Goal: Communication & Community: Answer question/provide support

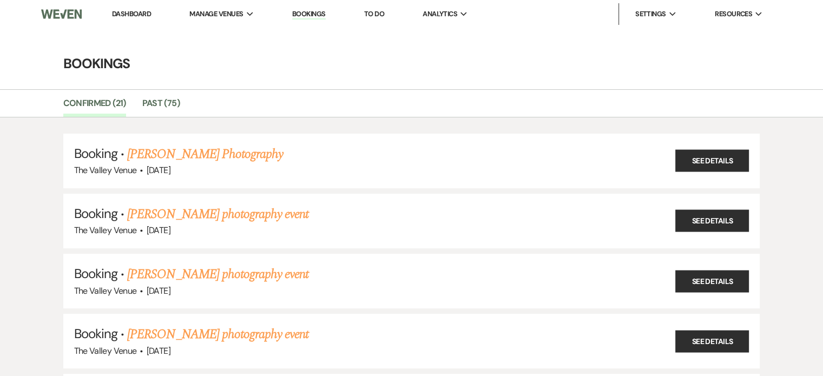
click at [134, 18] on link "Dashboard" at bounding box center [131, 13] width 39 height 9
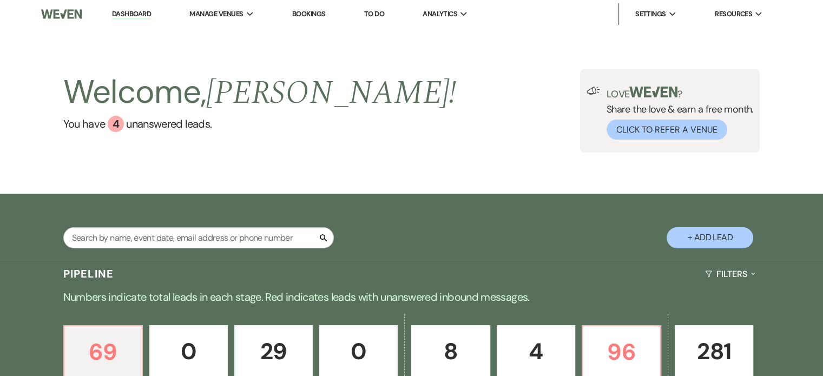
click at [727, 238] on button "+ Add Lead" at bounding box center [710, 237] width 87 height 21
select select "661"
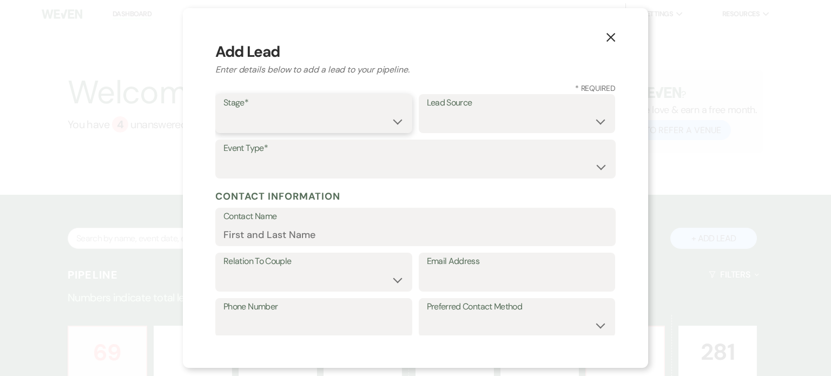
click at [357, 119] on select "Inquiry Follow Up Tour Requested Tour Confirmed Toured Proposal Sent Booked Lost" at bounding box center [314, 121] width 181 height 21
select select "1"
click at [224, 111] on select "Inquiry Follow Up Tour Requested Tour Confirmed Toured Proposal Sent Booked Lost" at bounding box center [314, 121] width 181 height 21
click at [288, 165] on select "Wedding Anniversary Party Baby Shower Bachelorette / Bachelor Party Birthday Pa…" at bounding box center [416, 166] width 384 height 21
select select "1"
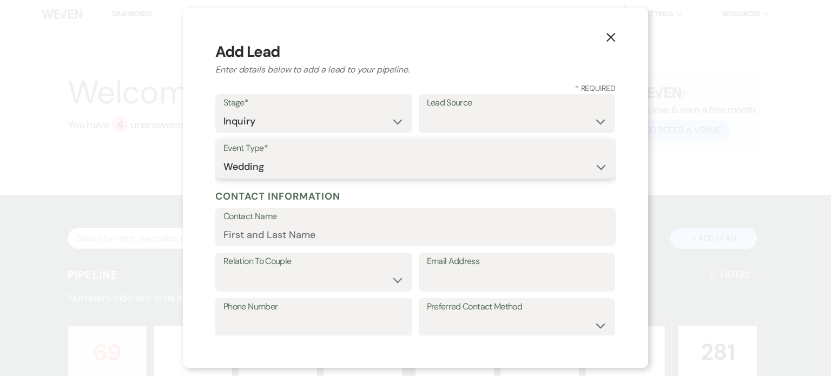
click at [224, 156] on select "Wedding Anniversary Party Baby Shower Bachelorette / Bachelor Party Birthday Pa…" at bounding box center [416, 166] width 384 height 21
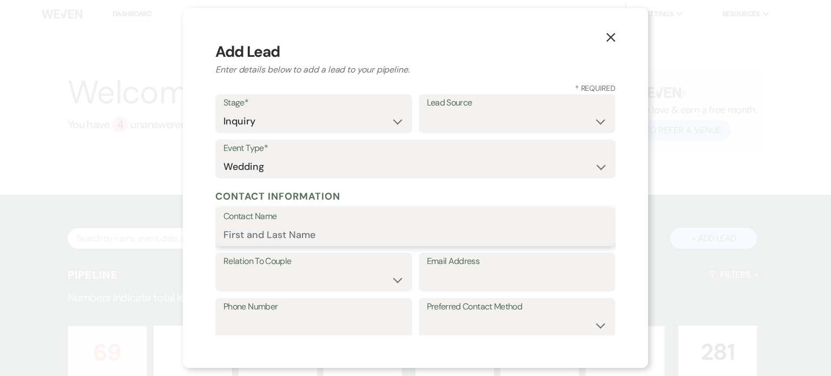
click at [277, 226] on input "Contact Name" at bounding box center [416, 234] width 384 height 21
type input "[PERSON_NAME]"
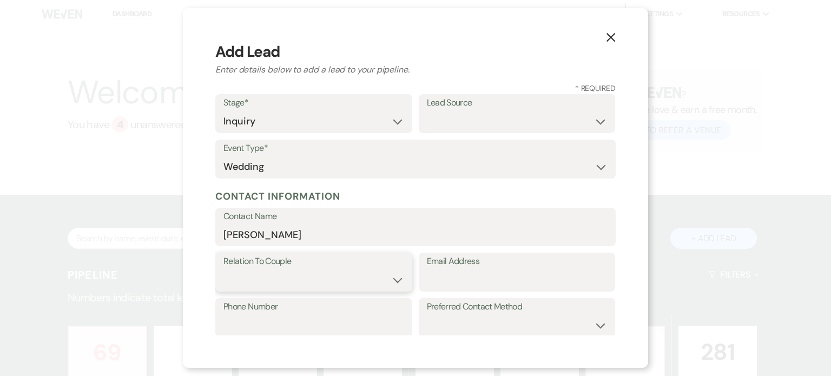
click at [299, 279] on select "Couple Planner Parent of Couple Family Member Friend Other" at bounding box center [314, 280] width 181 height 21
select select "1"
click at [224, 270] on select "Couple Planner Parent of Couple Family Member Friend Other" at bounding box center [314, 280] width 181 height 21
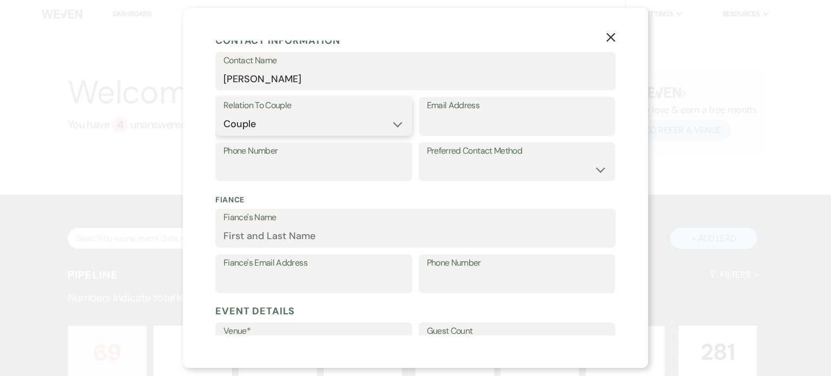
scroll to position [156, 0]
click at [300, 278] on input "Fiance's Email Address" at bounding box center [314, 281] width 181 height 21
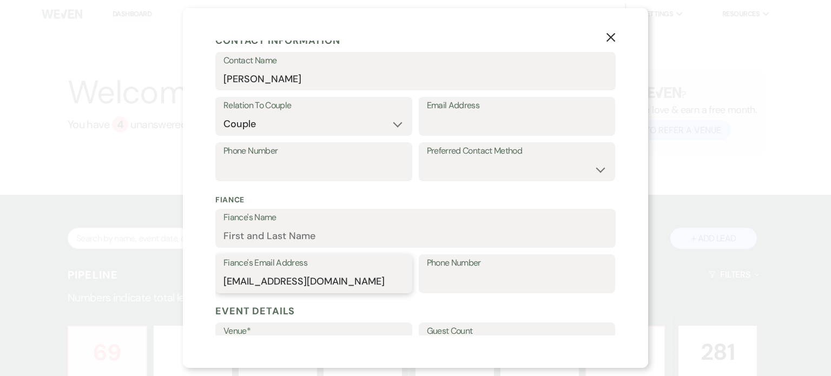
type input "[EMAIL_ADDRESS][DOMAIN_NAME]"
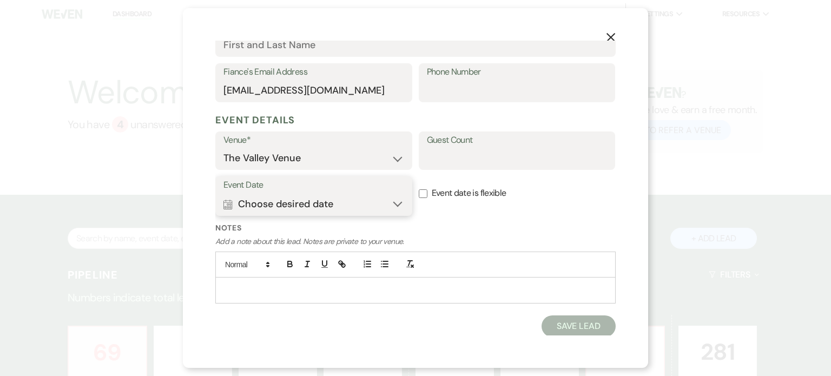
click at [279, 204] on button "Calendar Choose desired date Expand" at bounding box center [314, 204] width 181 height 22
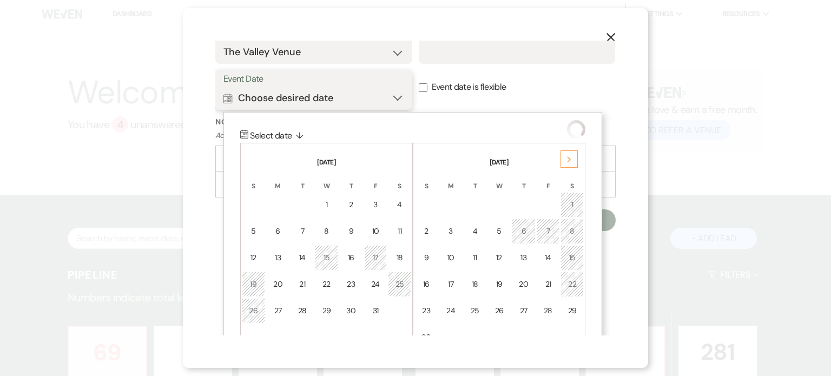
scroll to position [482, 0]
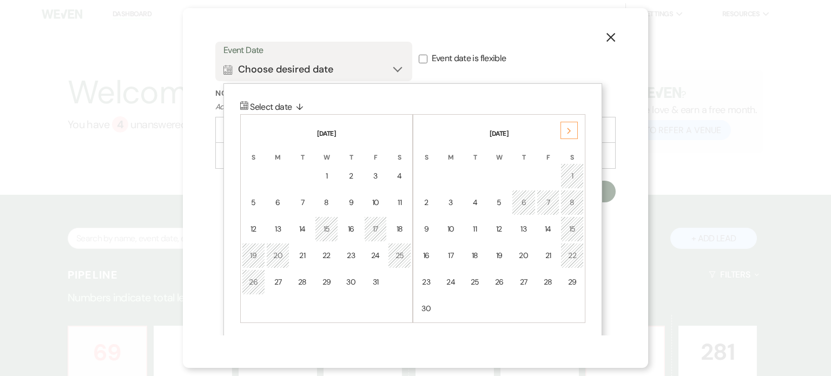
click at [573, 127] on div "Next" at bounding box center [569, 130] width 17 height 17
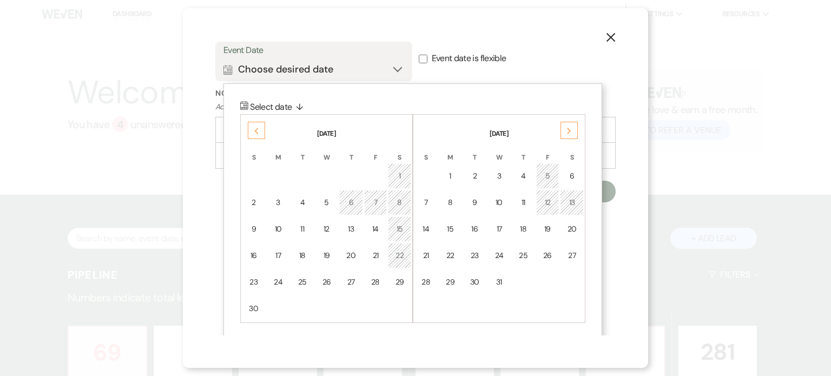
click at [573, 127] on div "Next" at bounding box center [569, 130] width 17 height 17
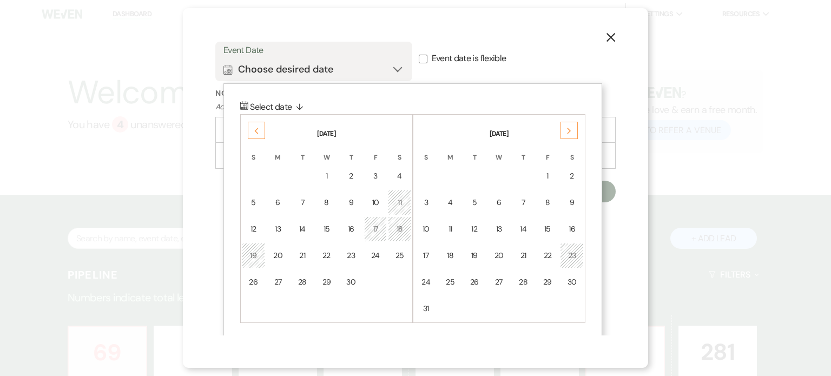
click at [573, 127] on div "Next" at bounding box center [569, 130] width 17 height 17
click at [573, 125] on div "Next" at bounding box center [569, 130] width 17 height 17
click at [573, 168] on td "1" at bounding box center [572, 175] width 23 height 25
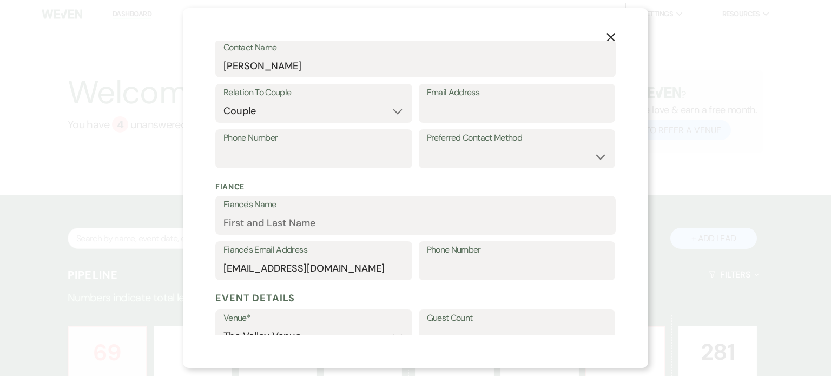
scroll to position [180, 0]
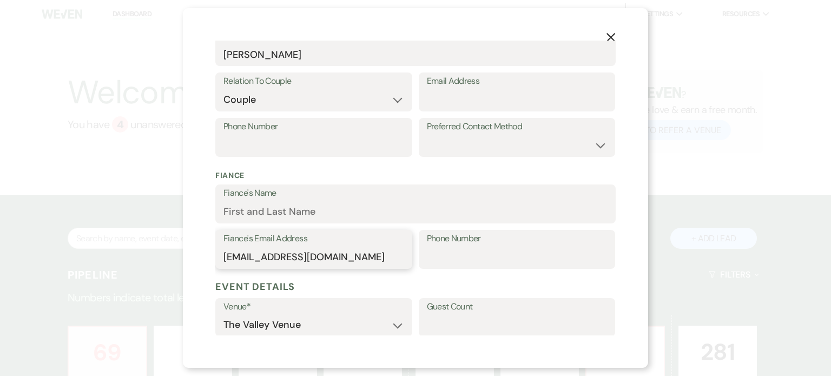
drag, startPoint x: 358, startPoint y: 257, endPoint x: 208, endPoint y: 265, distance: 149.6
click at [208, 265] on div "X Add Lead Enter details below to add a lead to your pipeline. * Required Stage…" at bounding box center [416, 188] width 466 height 360
click at [445, 99] on input "Email Address" at bounding box center [517, 99] width 181 height 21
paste input "[EMAIL_ADDRESS][DOMAIN_NAME]"
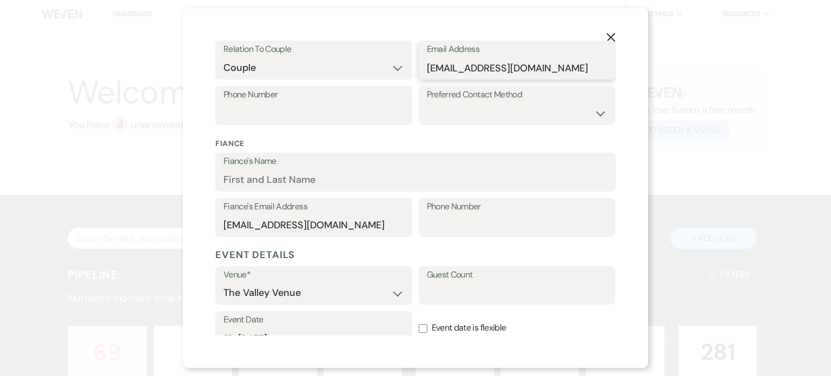
scroll to position [211, 0]
type input "[EMAIL_ADDRESS][DOMAIN_NAME]"
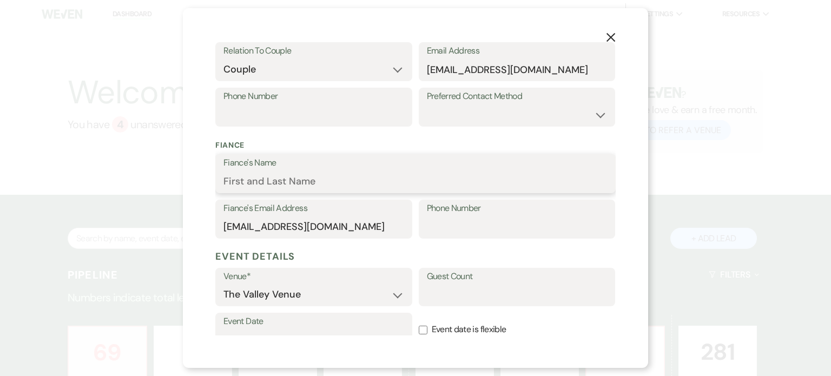
click at [275, 186] on input "Fiance's Name" at bounding box center [416, 181] width 384 height 21
drag, startPoint x: 244, startPoint y: 179, endPoint x: 197, endPoint y: 177, distance: 47.1
click at [197, 177] on div "X Add Lead Enter details below to add a lead to your pipeline. * Required Stage…" at bounding box center [416, 188] width 466 height 360
type input "[PERSON_NAME]"
click at [239, 220] on input "[EMAIL_ADDRESS][DOMAIN_NAME]" at bounding box center [314, 227] width 181 height 21
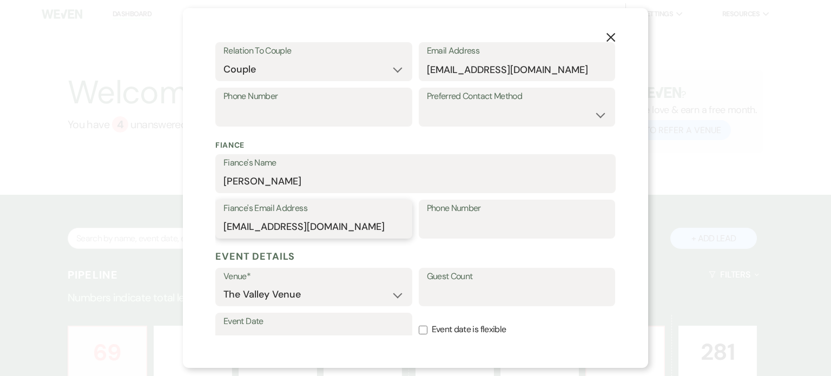
click at [239, 220] on input "[EMAIL_ADDRESS][DOMAIN_NAME]" at bounding box center [314, 227] width 181 height 21
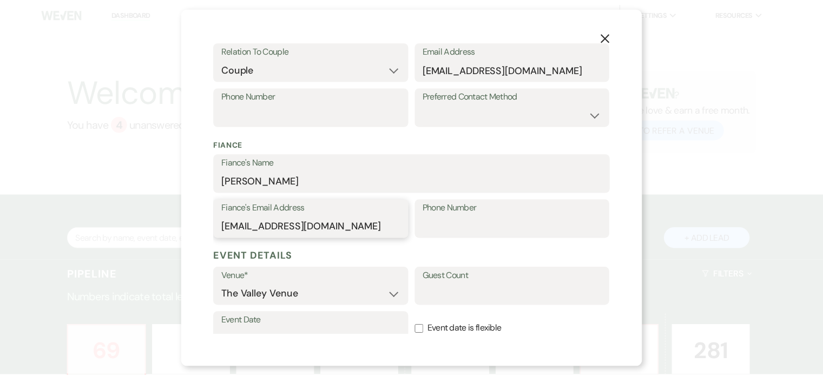
scroll to position [347, 0]
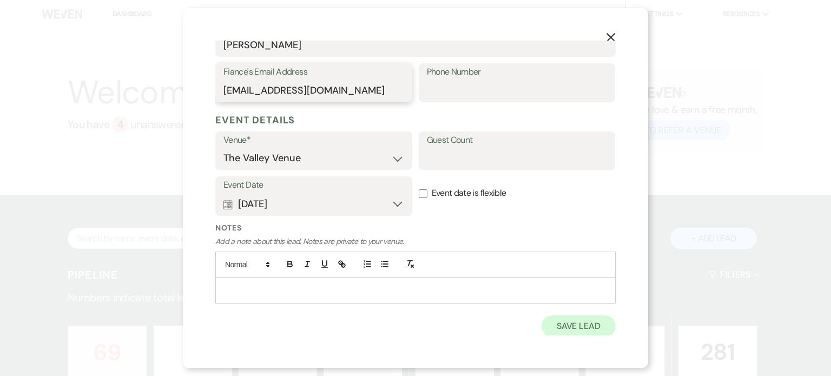
type input "[EMAIL_ADDRESS][DOMAIN_NAME]"
click at [568, 325] on button "Save Lead" at bounding box center [579, 327] width 74 height 22
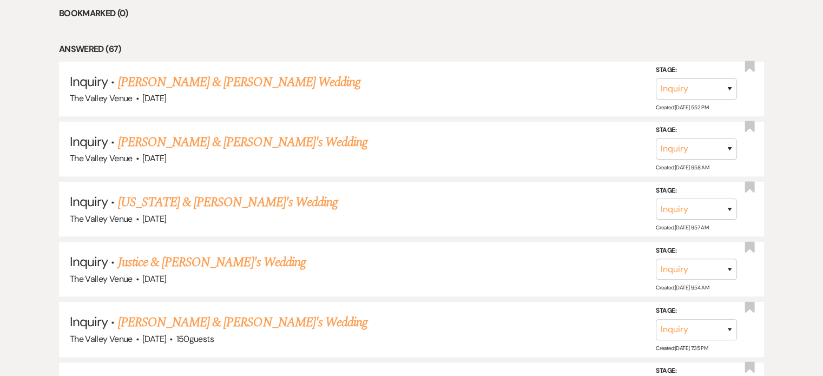
scroll to position [672, 0]
click at [305, 77] on link "[PERSON_NAME] & [PERSON_NAME] Wedding" at bounding box center [239, 83] width 242 height 19
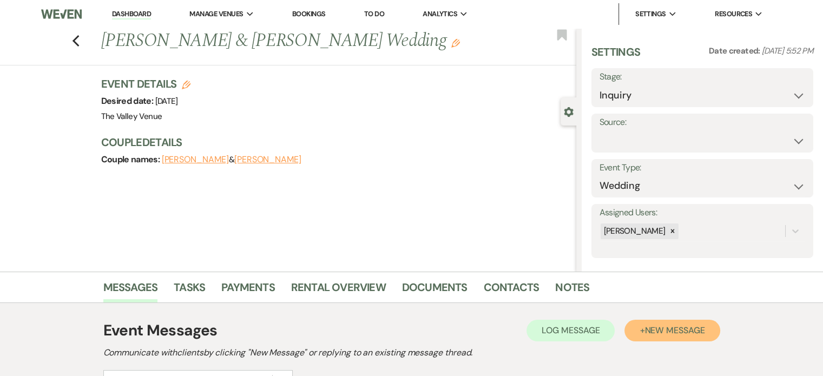
click at [659, 331] on span "New Message" at bounding box center [675, 330] width 60 height 11
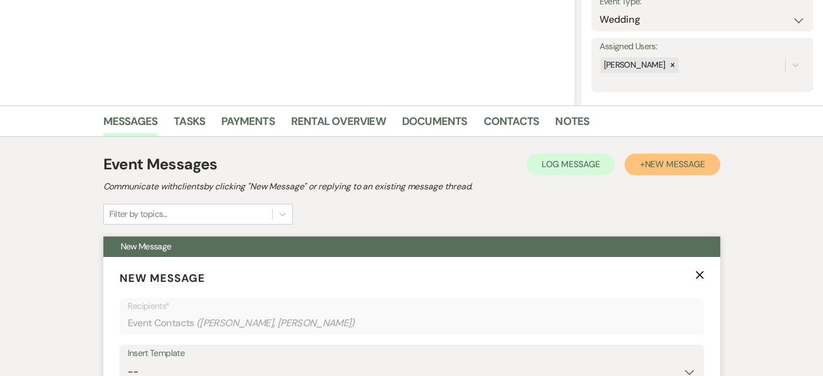
scroll to position [381, 0]
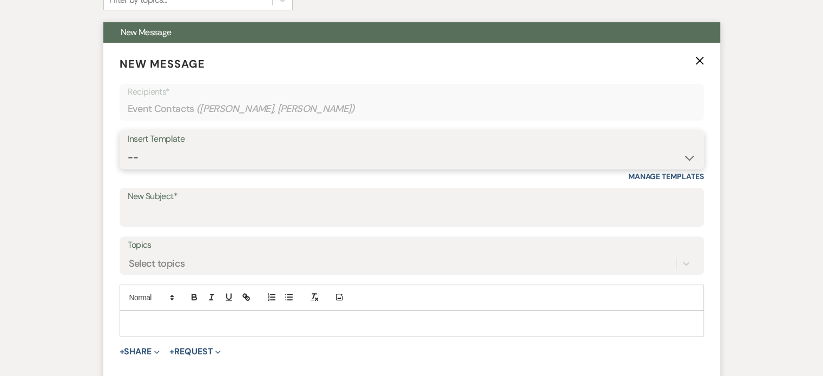
click at [209, 149] on select "-- Weven Planning Portal Introduction (Booked Events) Initial Inquiry Response …" at bounding box center [412, 157] width 568 height 21
select select "2334"
click at [128, 147] on select "-- Weven Planning Portal Introduction (Booked Events) Initial Inquiry Response …" at bounding box center [412, 157] width 568 height 21
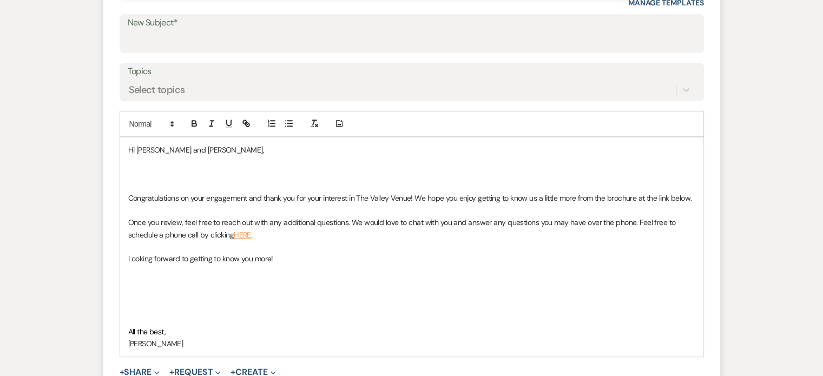
scroll to position [591, 0]
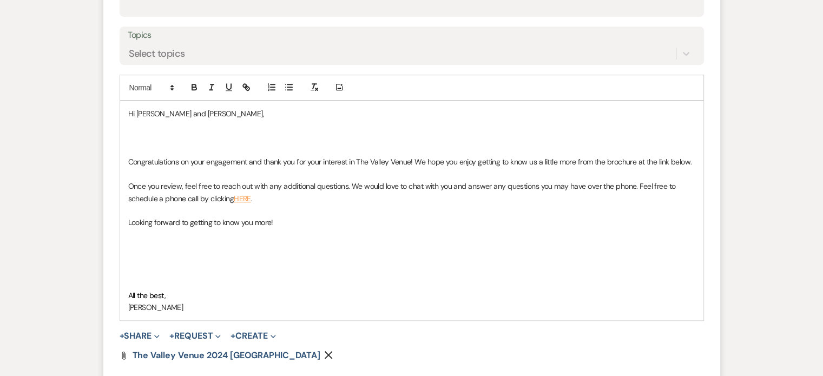
click at [324, 351] on icon "Remove" at bounding box center [328, 355] width 9 height 9
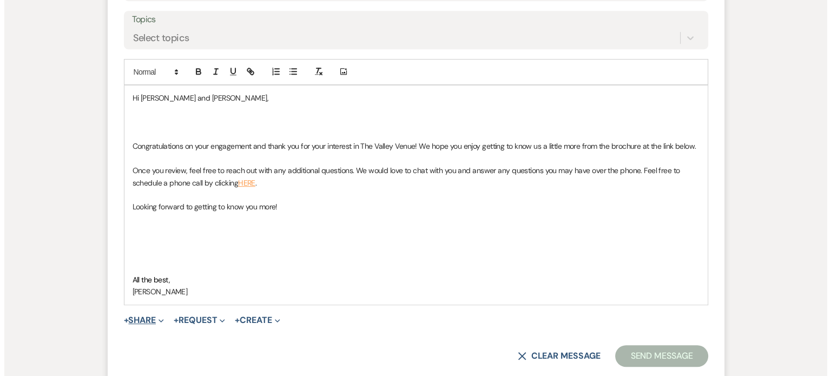
scroll to position [606, 0]
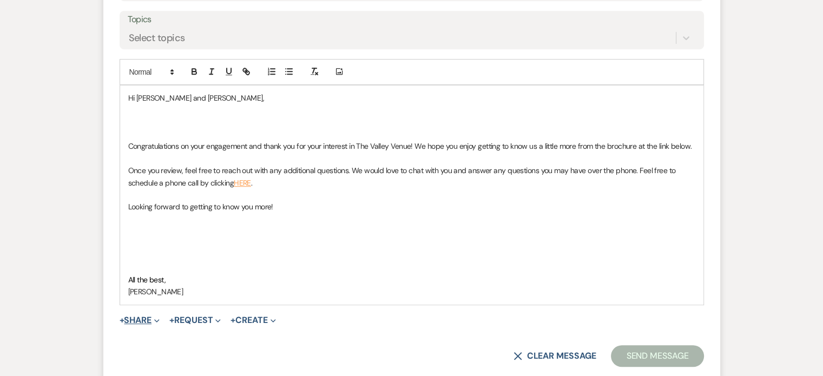
drag, startPoint x: 152, startPoint y: 329, endPoint x: 132, endPoint y: 317, distance: 22.8
click at [132, 318] on button "+ Share Expand" at bounding box center [140, 320] width 41 height 9
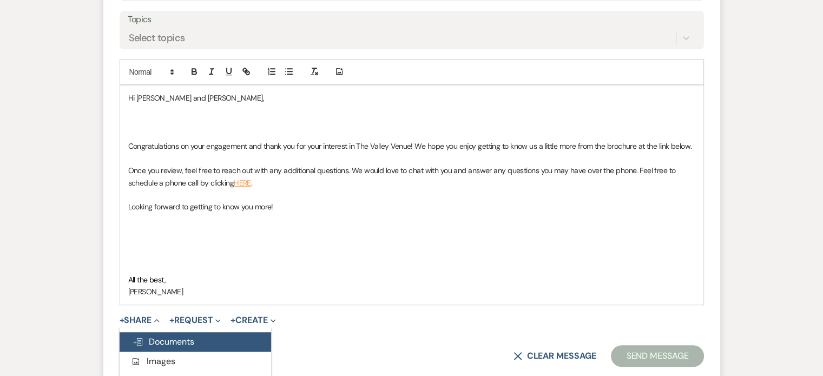
click at [193, 336] on span "Doc Upload Documents" at bounding box center [164, 341] width 62 height 11
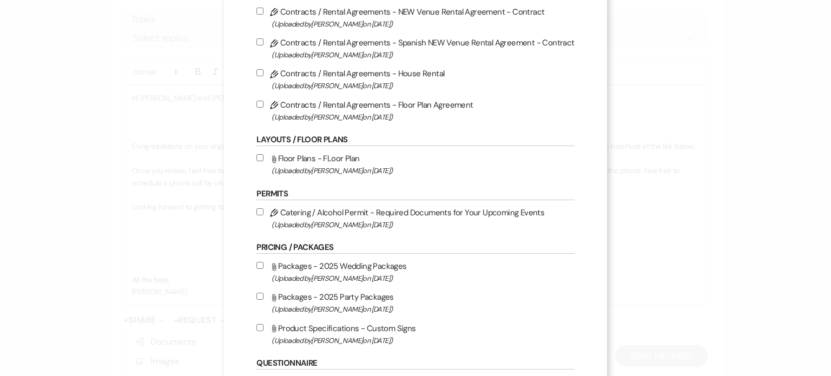
scroll to position [167, 0]
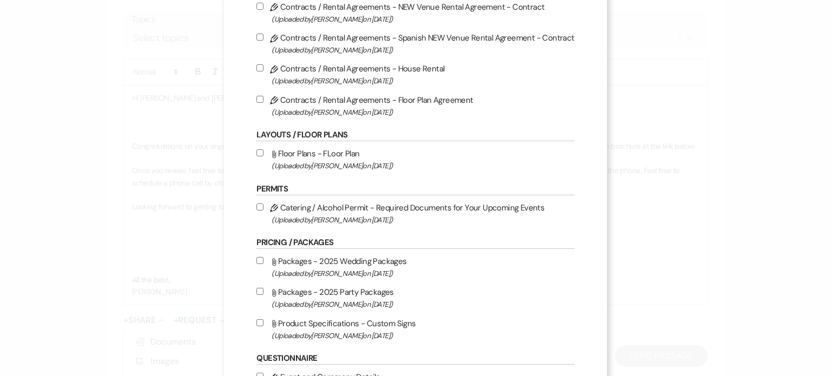
click at [254, 262] on div "X Attach Files Library Files Event Documents Upload File Invoice / Rental Agree…" at bounding box center [415, 289] width 383 height 913
click at [257, 262] on input "Attach File Packages - 2025 Wedding Packages (Uploaded by [PERSON_NAME] on [DAT…" at bounding box center [260, 260] width 7 height 7
checkbox input "true"
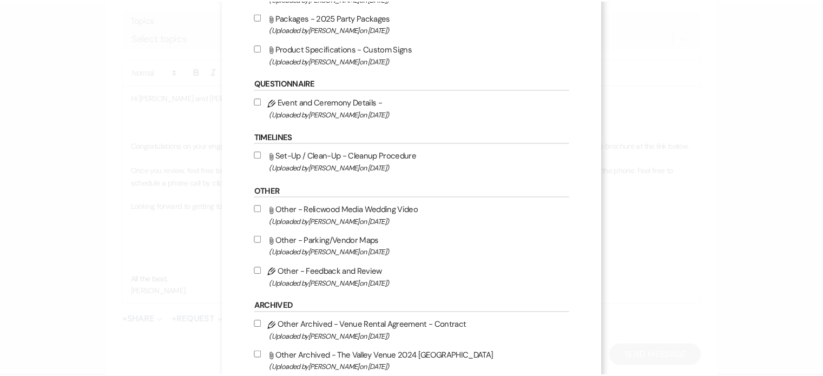
scroll to position [540, 0]
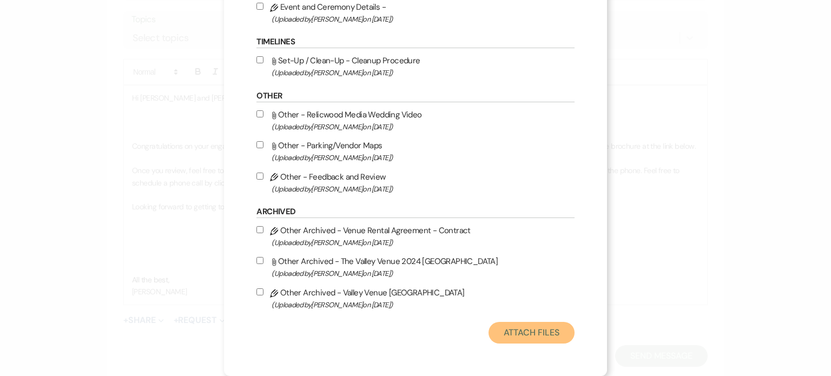
click at [530, 341] on button "Attach Files" at bounding box center [532, 333] width 86 height 22
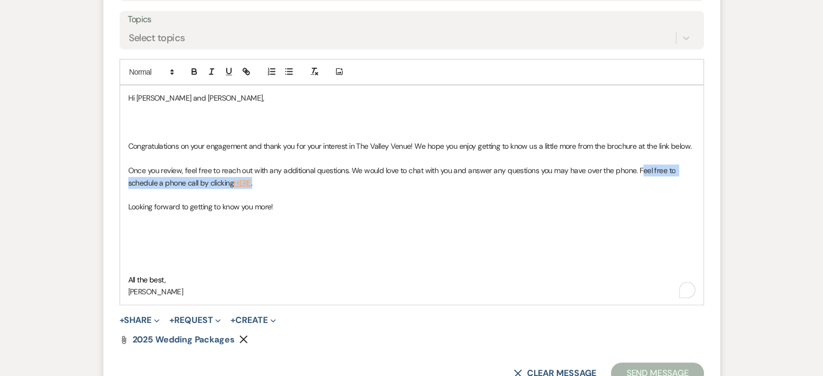
drag, startPoint x: 247, startPoint y: 171, endPoint x: 639, endPoint y: 171, distance: 391.9
click at [639, 171] on p "Once you review, feel free to reach out with any additional questions. We would…" at bounding box center [411, 177] width 567 height 24
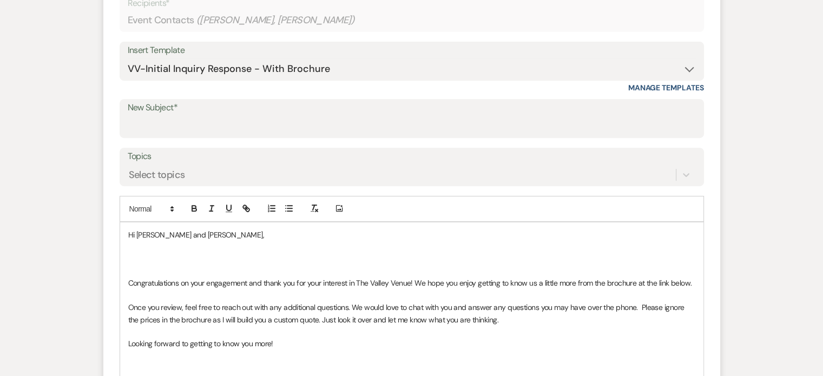
scroll to position [463, 0]
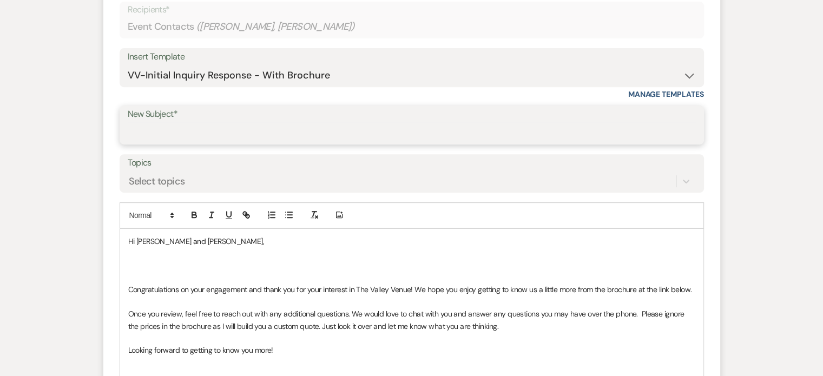
click at [339, 137] on input "New Subject*" at bounding box center [412, 132] width 568 height 21
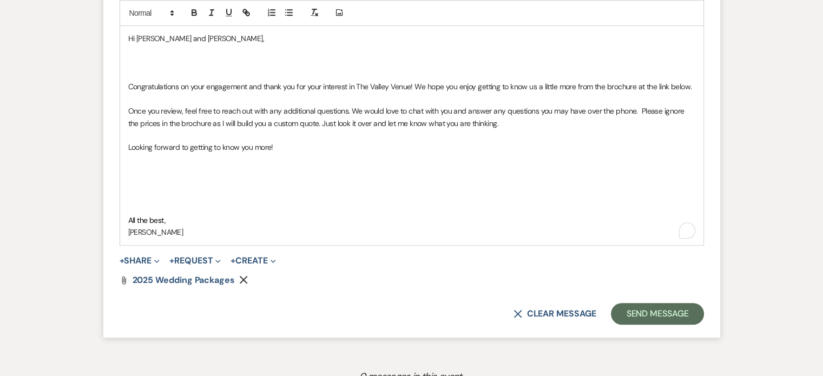
scroll to position [676, 0]
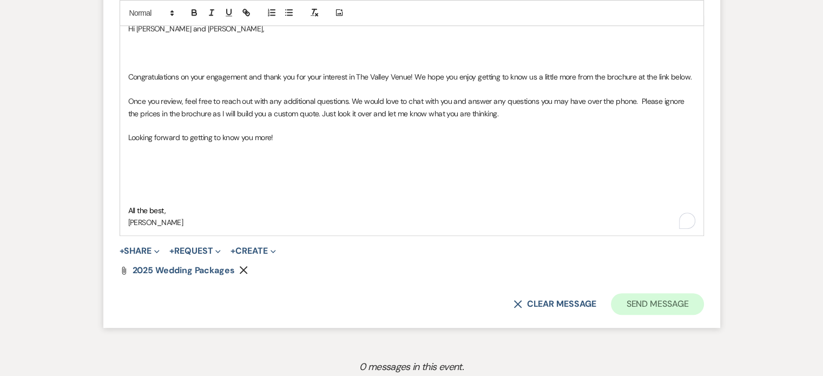
type input "Valley Venue"
click at [657, 293] on button "Send Message" at bounding box center [657, 304] width 93 height 22
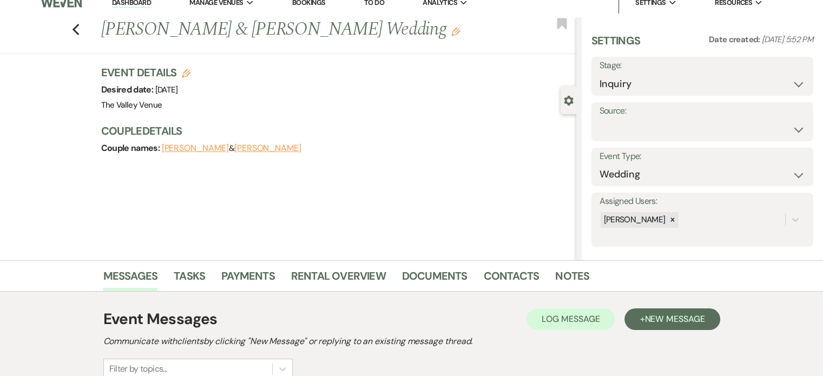
scroll to position [0, 0]
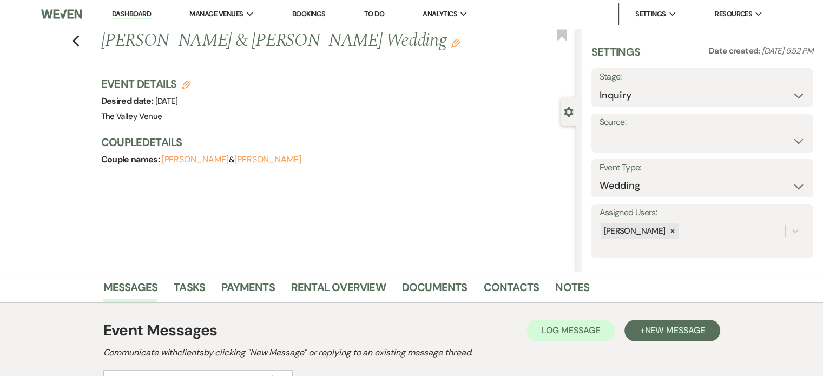
click at [311, 9] on link "Bookings" at bounding box center [309, 13] width 34 height 9
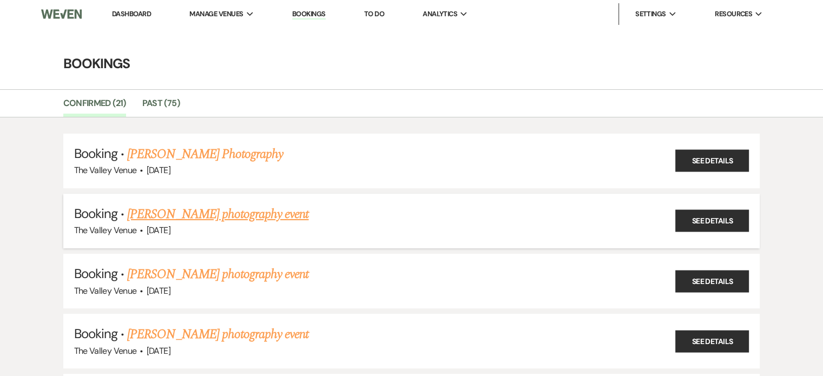
click at [215, 208] on link "[PERSON_NAME] photography event" at bounding box center [217, 214] width 181 height 19
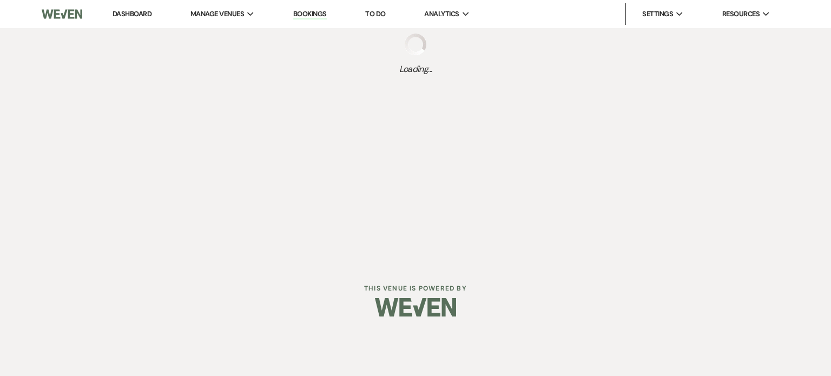
select select "7"
select select "13"
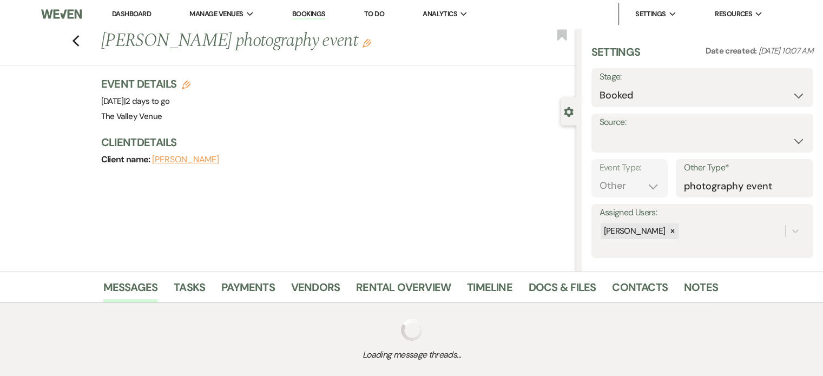
select select "13"
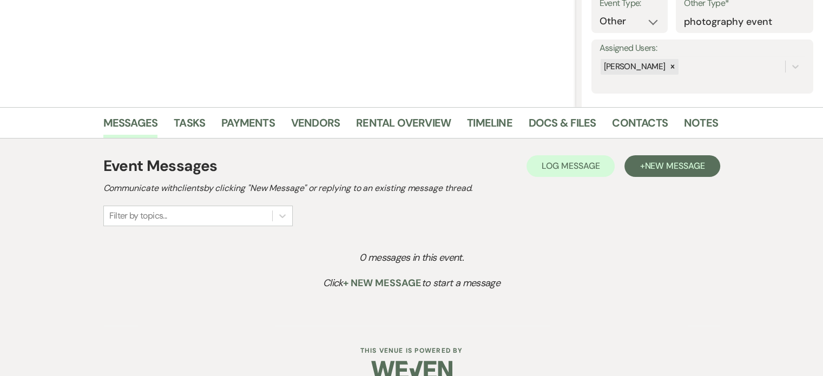
scroll to position [183, 0]
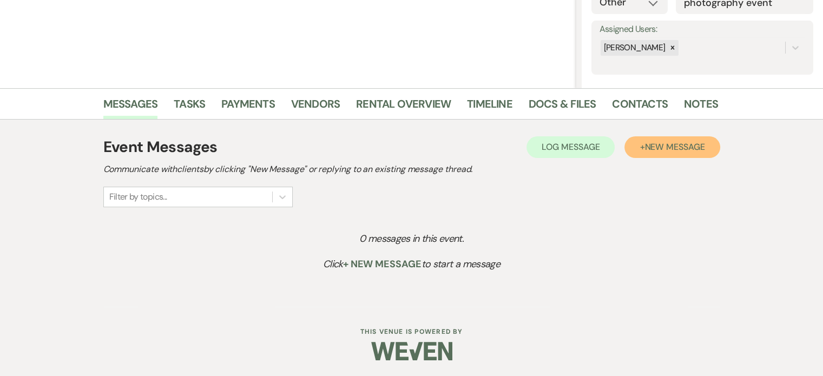
click at [654, 151] on span "New Message" at bounding box center [675, 146] width 60 height 11
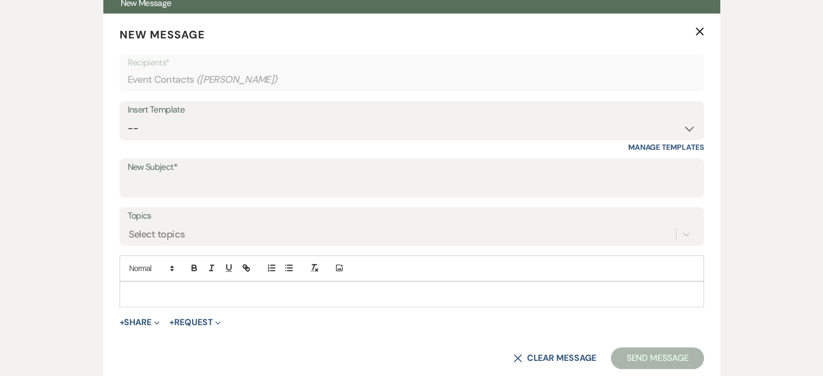
scroll to position [424, 0]
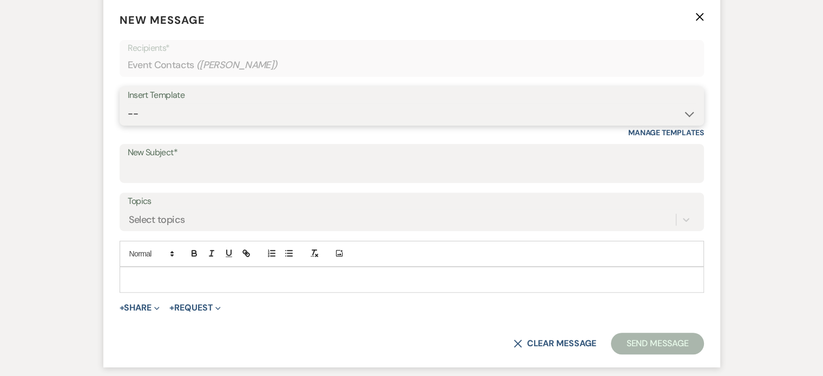
click at [227, 117] on select "-- Weven Planning Portal Introduction (Booked Events) Initial Inquiry Response …" at bounding box center [412, 113] width 568 height 21
select select "978"
click at [128, 103] on select "-- Weven Planning Portal Introduction (Booked Events) Initial Inquiry Response …" at bounding box center [412, 113] width 568 height 21
type input "Booking your event!"
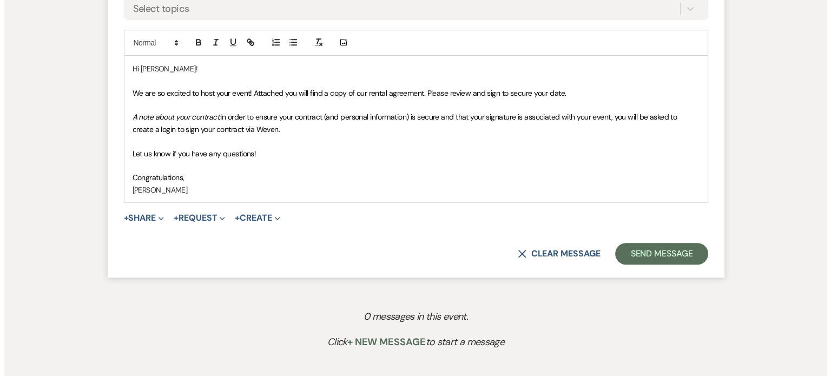
scroll to position [648, 0]
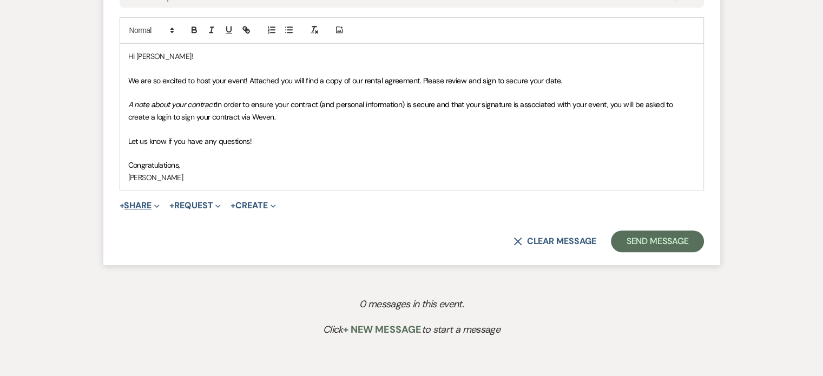
click at [158, 206] on icon "Expand" at bounding box center [156, 206] width 5 height 5
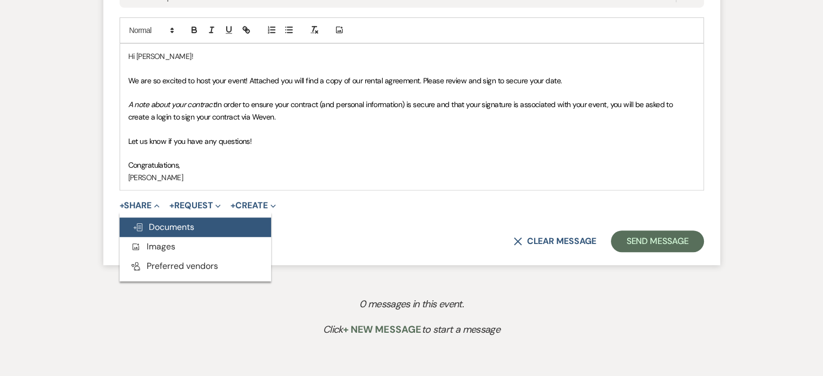
click at [169, 229] on span "Doc Upload Documents" at bounding box center [164, 226] width 62 height 11
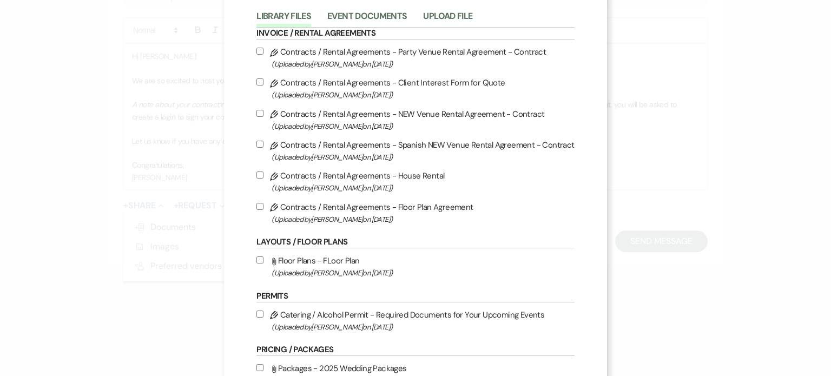
scroll to position [60, 0]
click at [258, 49] on input "Pencil Contracts / Rental Agreements - Party Venue Rental Agreement - Contract …" at bounding box center [260, 50] width 7 height 7
checkbox input "true"
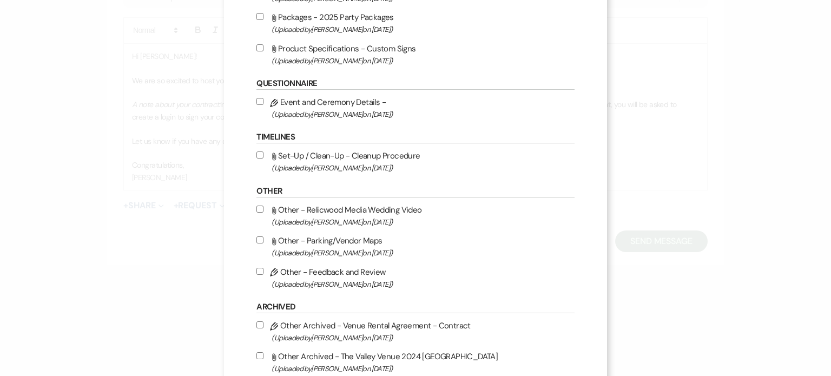
scroll to position [540, 0]
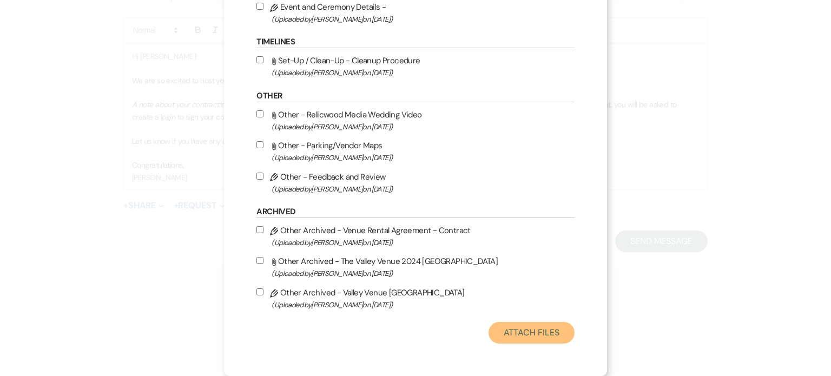
click at [522, 332] on button "Attach Files" at bounding box center [532, 333] width 86 height 22
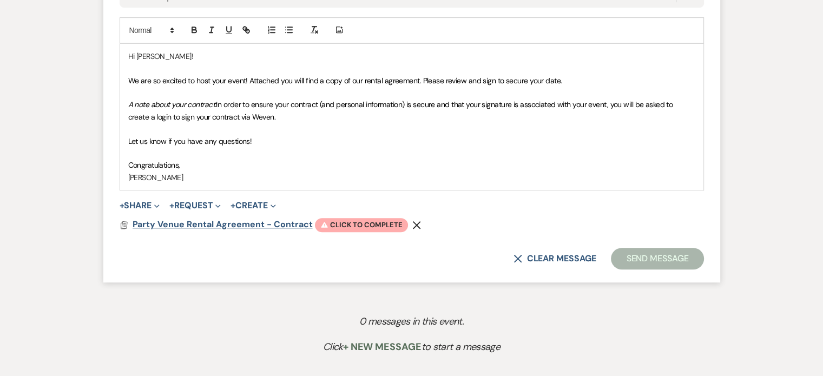
click at [250, 224] on span "Party Venue Rental Agreement - Contract" at bounding box center [223, 224] width 180 height 11
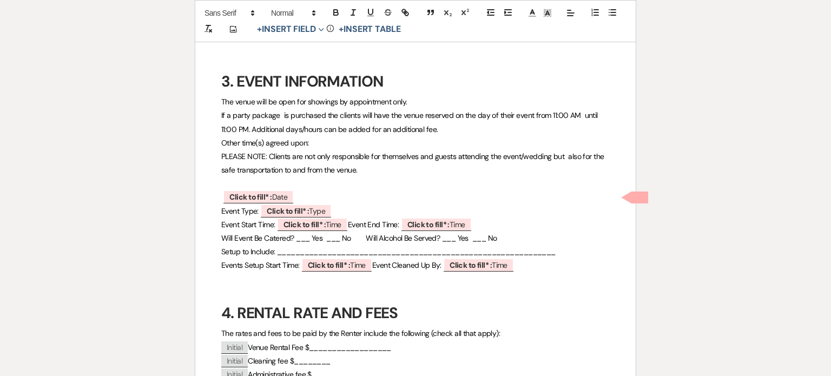
scroll to position [469, 0]
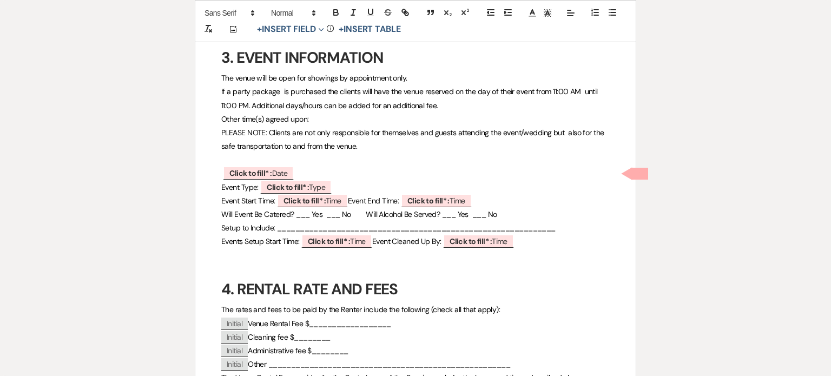
click at [480, 213] on span "Will Event Be Catered? ___ Yes ___ No Will Alcohol Be Served? ___ Yes ___ No" at bounding box center [359, 214] width 276 height 10
click at [331, 214] on span "Will Event Be Catered? ___ Yes ___ No Will Alcohol Be Served? ___ Yes __x_ No" at bounding box center [360, 214] width 279 height 10
drag, startPoint x: 539, startPoint y: 243, endPoint x: 219, endPoint y: 241, distance: 319.9
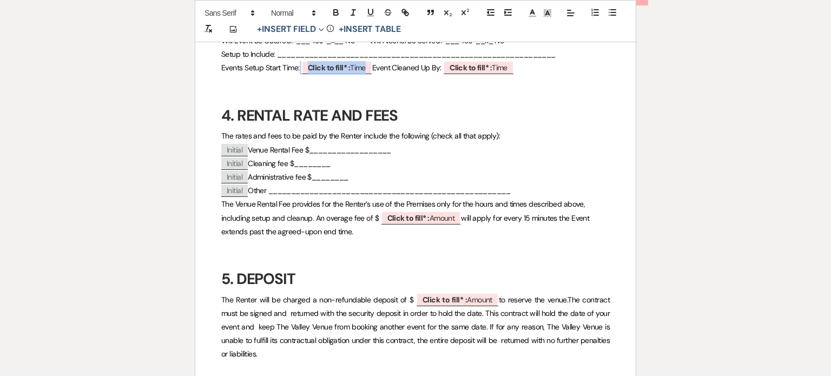
scroll to position [647, 0]
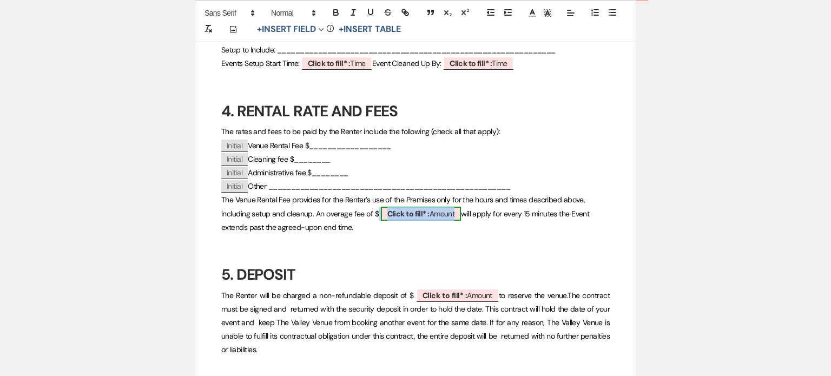
click at [444, 214] on span "Click to fill* : Amount" at bounding box center [421, 214] width 81 height 14
select select "owner"
select select "Amount"
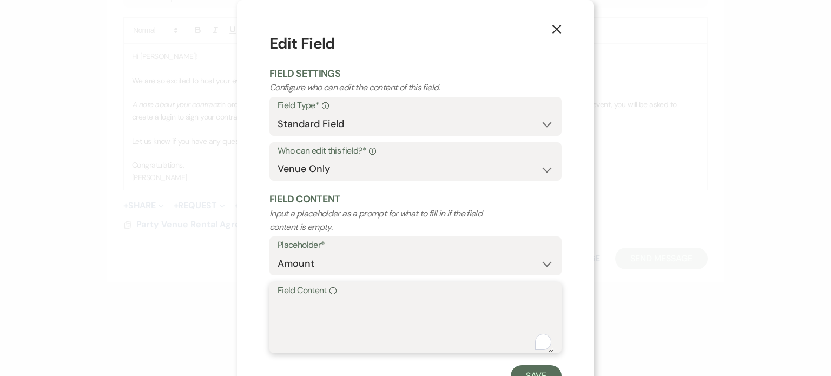
click at [396, 312] on textarea "Field Content Info" at bounding box center [416, 325] width 276 height 54
type textarea "20"
click at [528, 366] on button "Save" at bounding box center [536, 376] width 51 height 22
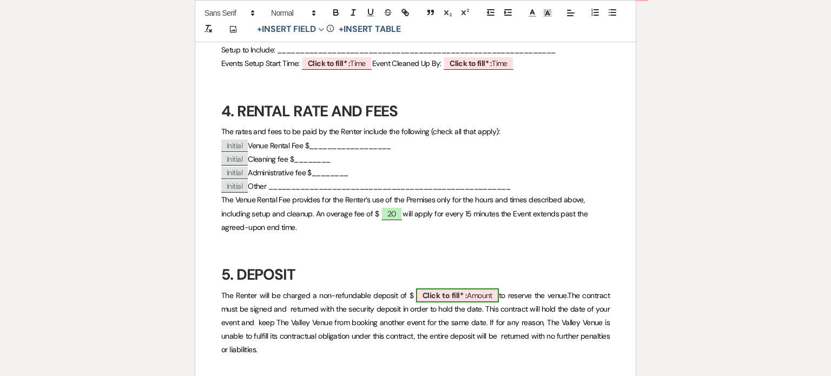
click at [486, 294] on span "Click to fill* : Amount" at bounding box center [457, 296] width 83 height 14
select select "owner"
select select "Amount"
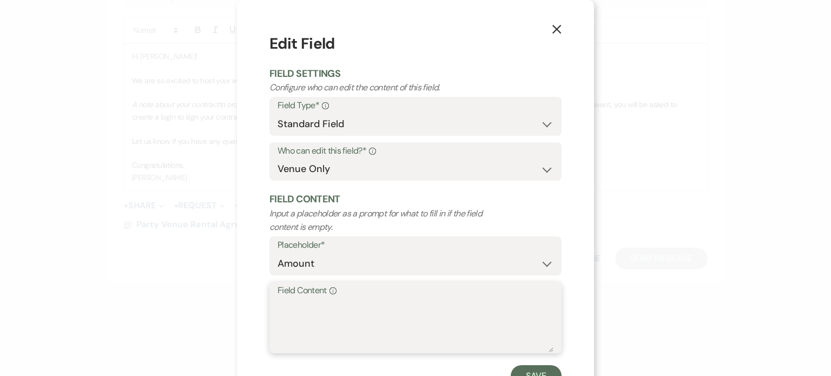
click at [475, 317] on textarea "Field Content Info" at bounding box center [416, 325] width 276 height 54
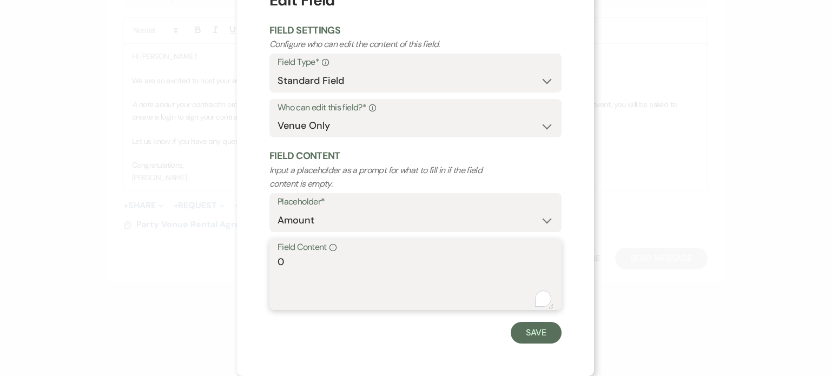
scroll to position [43, 0]
type textarea "0"
click at [537, 339] on button "Save" at bounding box center [536, 334] width 51 height 22
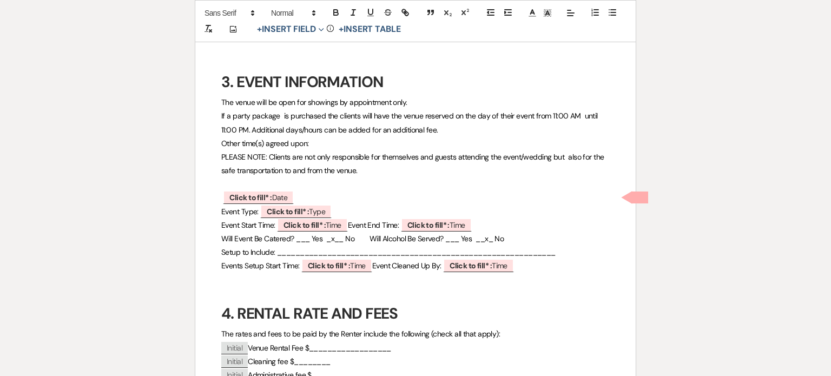
scroll to position [409, 0]
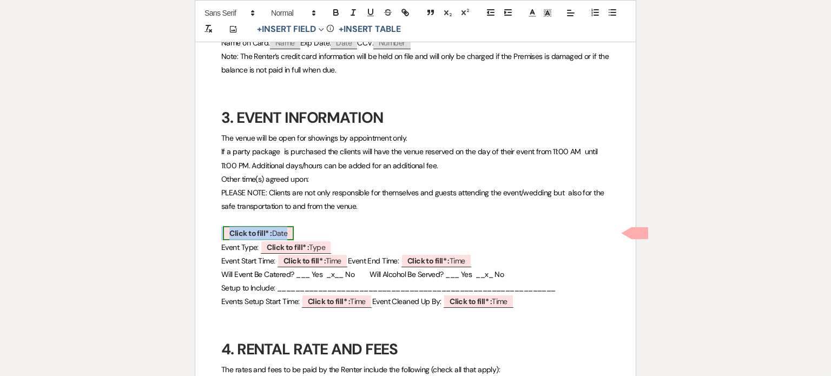
click at [281, 232] on span "Click to fill* : Date" at bounding box center [258, 233] width 71 height 14
select select "owner"
select select "Date"
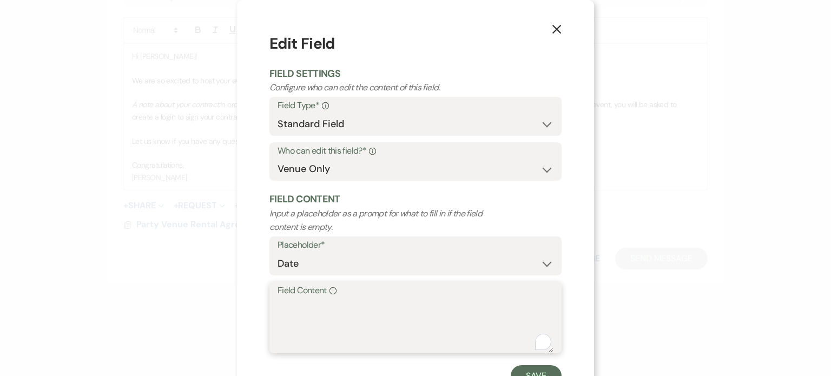
click at [394, 310] on textarea "Field Content Info" at bounding box center [416, 325] width 276 height 54
type textarea "multiple as agreed upon"
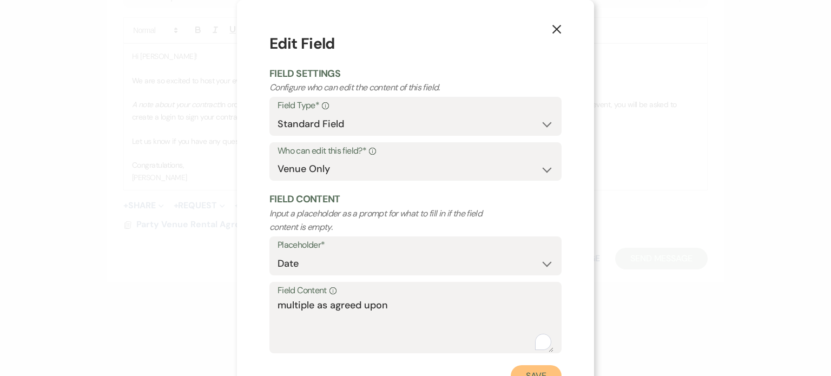
click at [543, 370] on button "Save" at bounding box center [536, 376] width 51 height 22
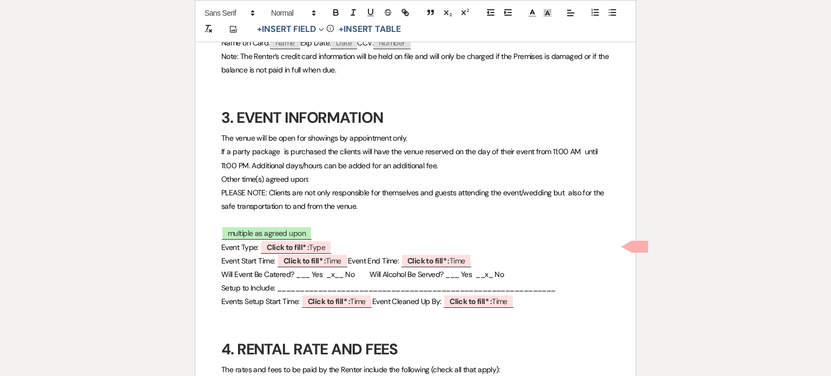
scroll to position [442, 0]
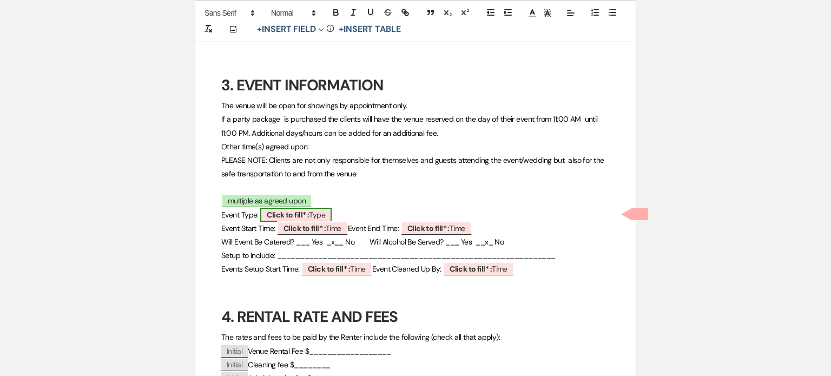
click at [318, 214] on span "Click to fill* : Type" at bounding box center [295, 215] width 71 height 14
select select "owner"
select select "Type"
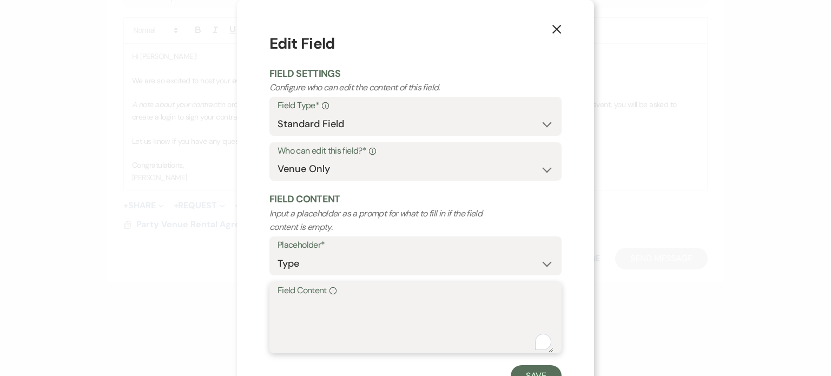
click at [351, 299] on textarea "Field Content Info" at bounding box center [416, 325] width 276 height 54
type textarea "photography session"
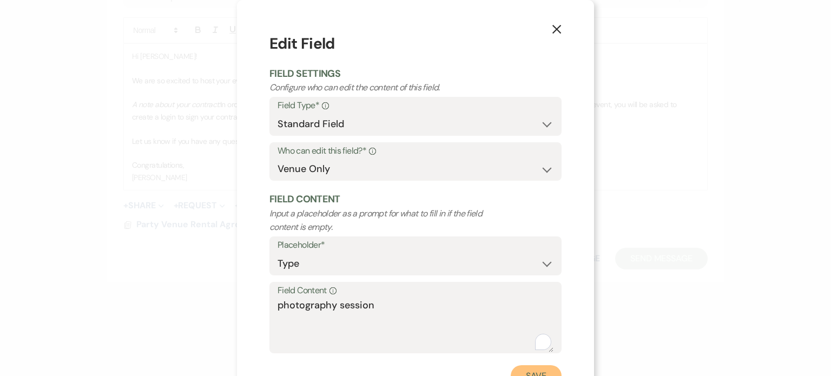
click at [520, 368] on button "Save" at bounding box center [536, 376] width 51 height 22
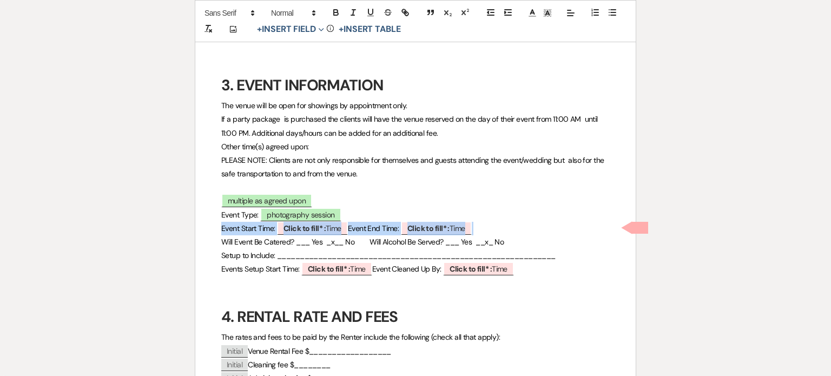
drag, startPoint x: 510, startPoint y: 222, endPoint x: 210, endPoint y: 225, distance: 299.9
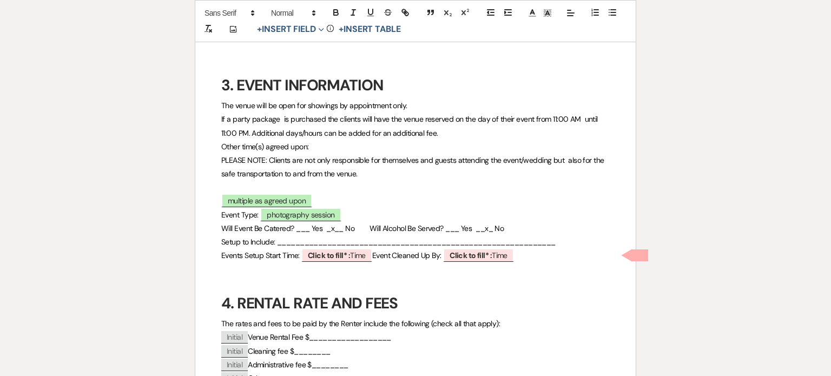
click at [526, 255] on p "Events Setup Start Time: ﻿ Click to fill* : Time ﻿ Event Cleaned Up By: ﻿ Click…" at bounding box center [415, 256] width 389 height 14
click at [511, 254] on span "Click to fill* : Time" at bounding box center [478, 255] width 71 height 14
select select "owner"
select select "Time"
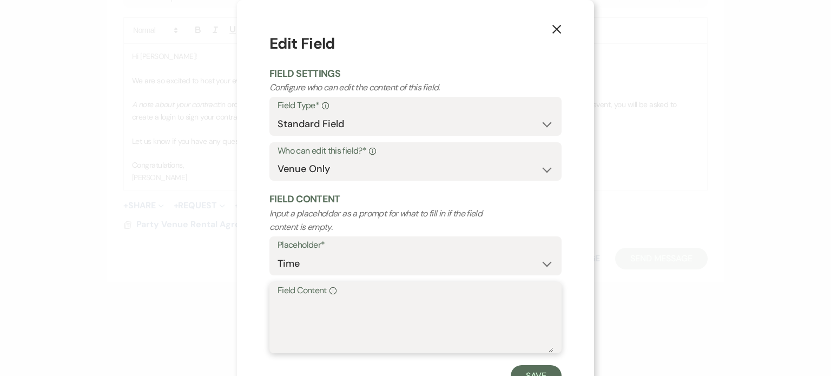
click at [416, 305] on textarea "Field Content Info" at bounding box center [416, 325] width 276 height 54
type textarea "11 pm"
click at [529, 373] on button "Save" at bounding box center [536, 376] width 51 height 22
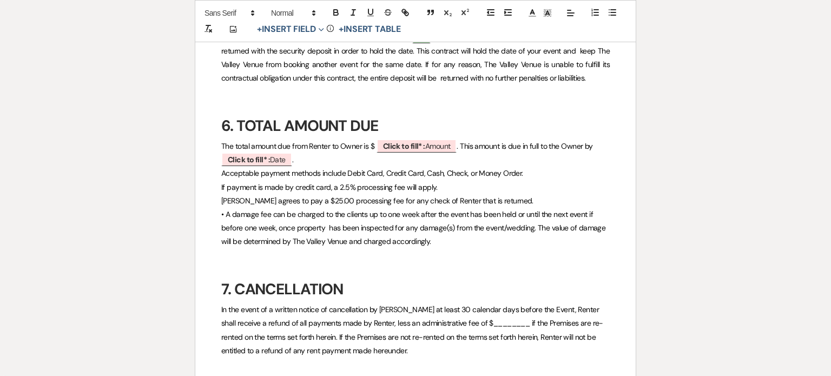
scroll to position [893, 0]
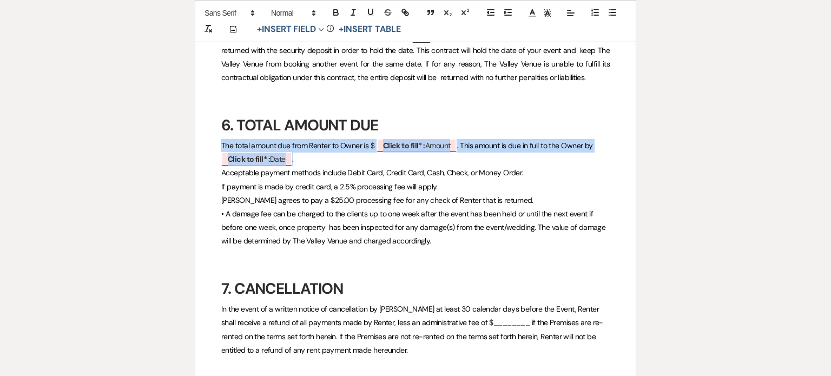
drag, startPoint x: 349, startPoint y: 162, endPoint x: 214, endPoint y: 143, distance: 135.6
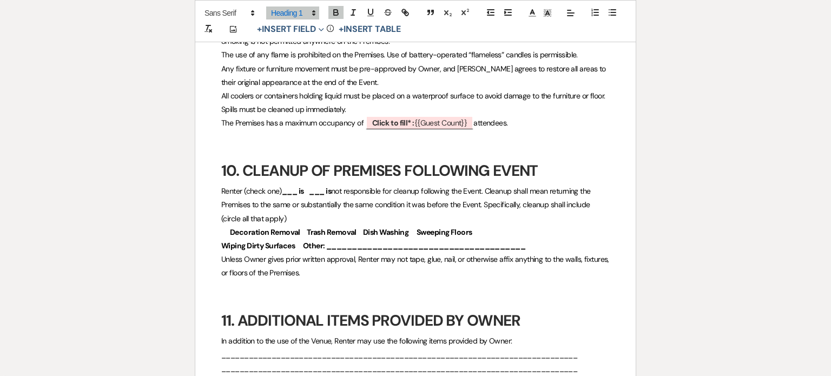
scroll to position [1583, 0]
click at [466, 123] on span "Click to fill* : {{Guest Count}}" at bounding box center [420, 123] width 108 height 14
select select "smartCustomField"
select select "owner"
select select "{{guestCount}}"
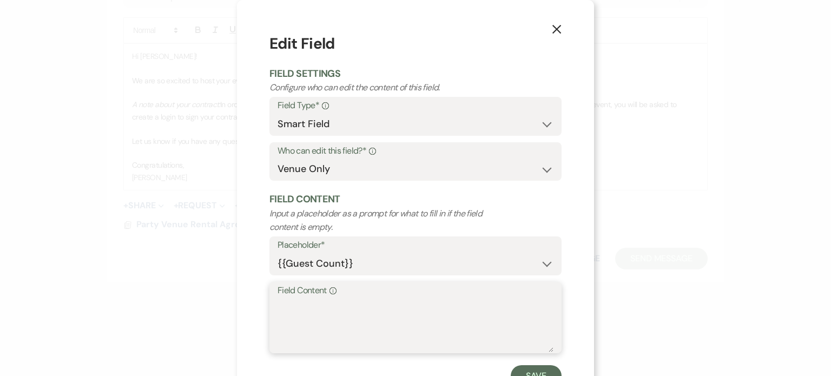
click at [384, 314] on textarea "Field Content Info" at bounding box center [416, 325] width 276 height 54
type textarea "250"
click at [538, 369] on button "Save" at bounding box center [536, 376] width 51 height 22
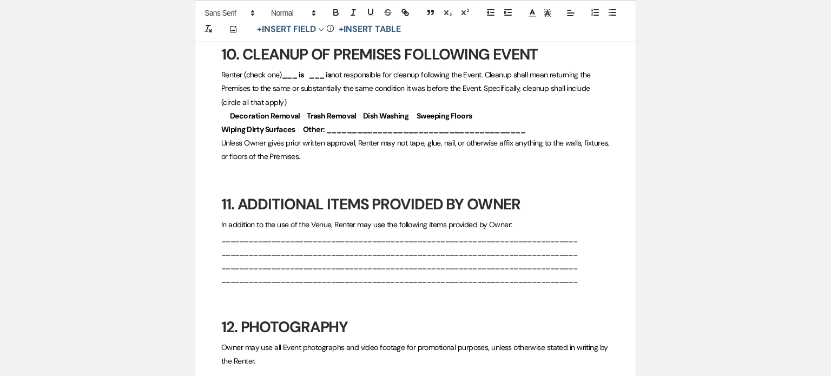
scroll to position [1700, 0]
click at [293, 73] on strong "___ is ___ is" at bounding box center [306, 75] width 49 height 10
drag, startPoint x: 542, startPoint y: 132, endPoint x: 310, endPoint y: 131, distance: 231.7
click at [310, 131] on p "Wiping Dirty Surfaces Other: _______________________________________" at bounding box center [415, 130] width 389 height 14
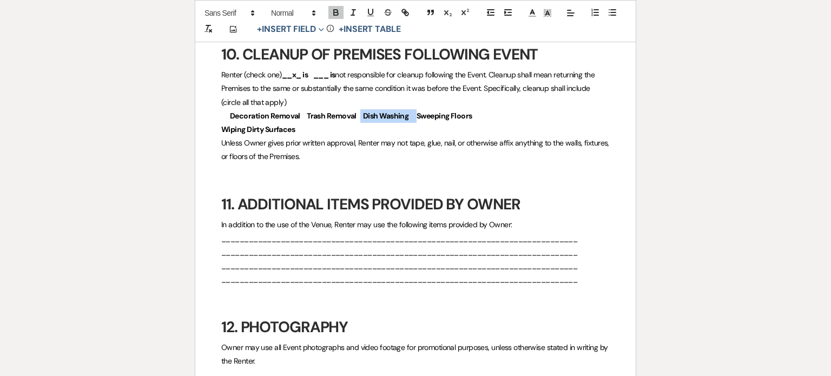
drag, startPoint x: 417, startPoint y: 114, endPoint x: 359, endPoint y: 113, distance: 58.5
click at [359, 113] on strong "Decoration Removal Trash Removal Dish Washing Sweeping Floors" at bounding box center [351, 116] width 242 height 10
drag, startPoint x: 359, startPoint y: 113, endPoint x: 417, endPoint y: 116, distance: 58.0
click at [416, 116] on strong "Decoration Removal Trash Removal Sweeping Floors" at bounding box center [323, 116] width 186 height 10
click at [230, 129] on strong "Wiping Dirty Surfaces" at bounding box center [258, 129] width 74 height 10
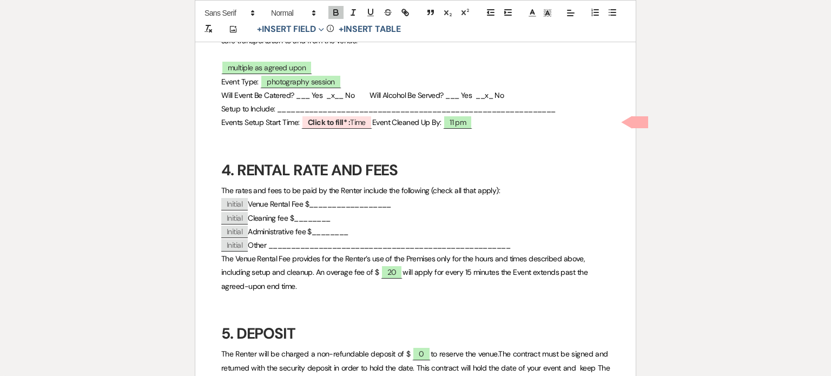
scroll to position [576, 0]
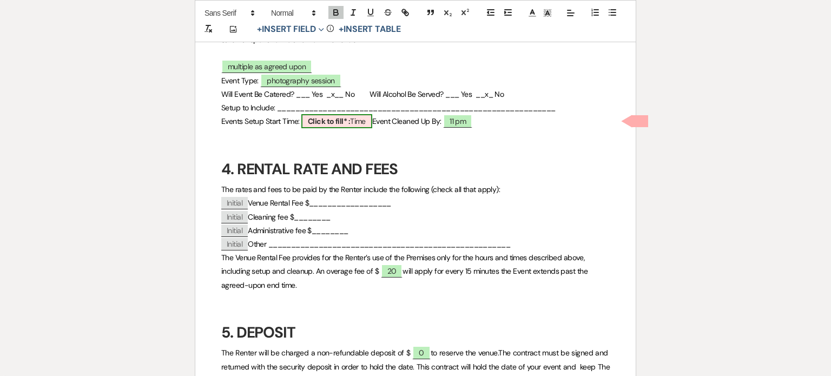
click at [346, 121] on b "Click to fill* :" at bounding box center [329, 121] width 42 height 10
select select "owner"
select select "Time"
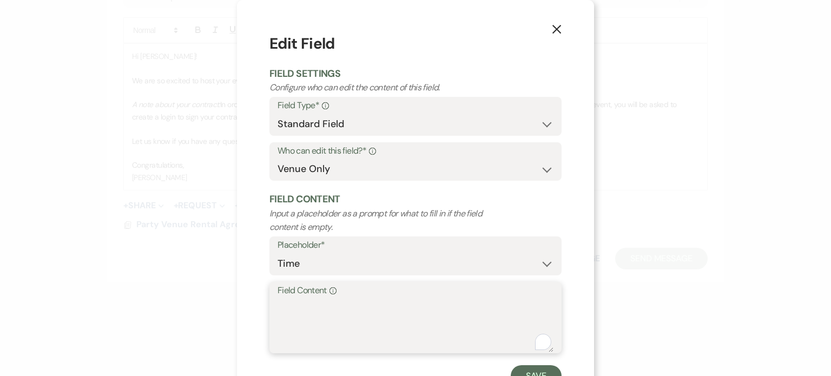
click at [351, 326] on textarea "Field Content Info" at bounding box center [416, 325] width 276 height 54
type textarea "tbd"
click at [523, 368] on button "Save" at bounding box center [536, 376] width 51 height 22
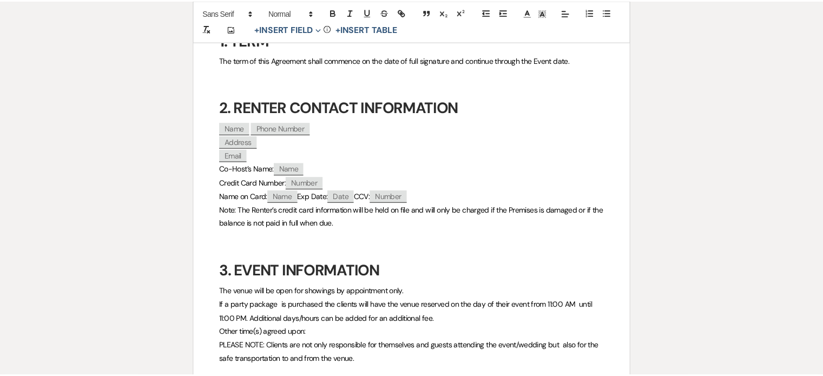
scroll to position [0, 0]
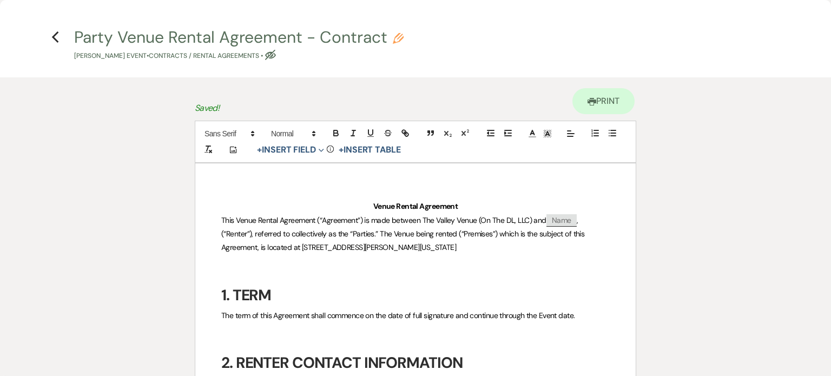
click at [50, 34] on h4 "Previous Party Venue Rental Agreement - Contract Pencil [PERSON_NAME] Event • C…" at bounding box center [415, 43] width 779 height 35
click at [54, 34] on icon "Previous" at bounding box center [55, 37] width 8 height 13
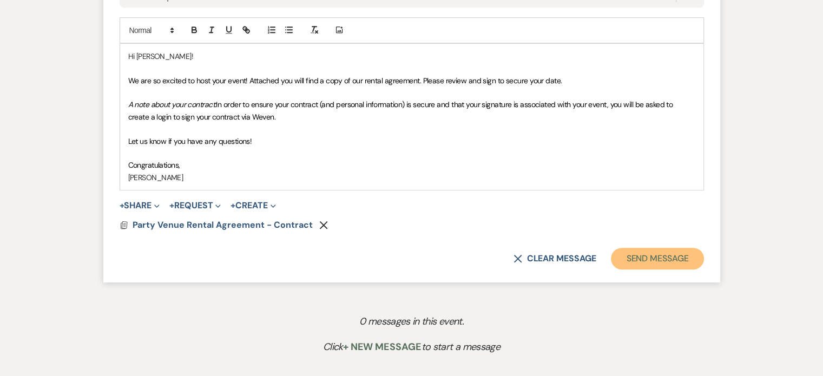
click at [677, 260] on button "Send Message" at bounding box center [657, 259] width 93 height 22
